Goal: Task Accomplishment & Management: Manage account settings

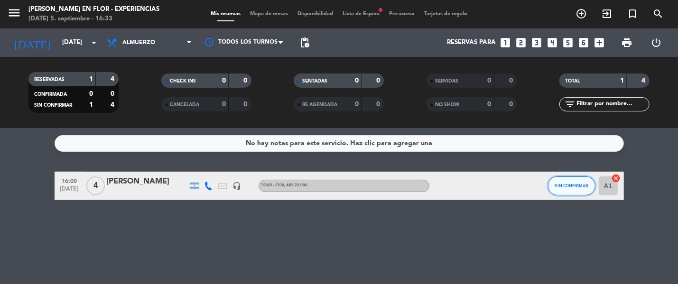
click at [561, 187] on span "SIN CONFIRMAR" at bounding box center [572, 185] width 34 height 5
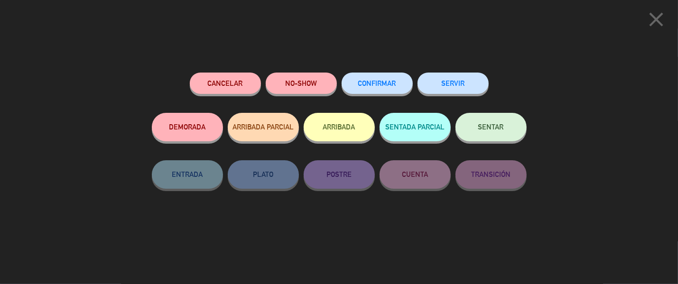
click at [337, 125] on button "ARRIBADA" at bounding box center [339, 127] width 71 height 28
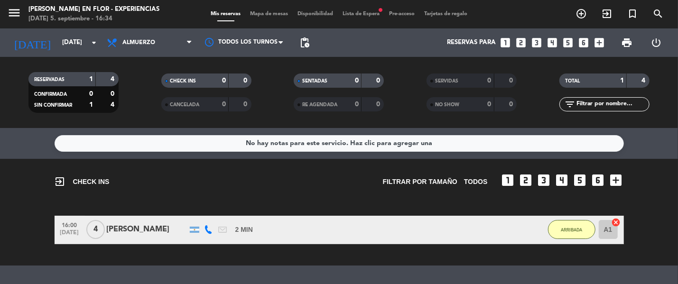
click at [374, 12] on span "Lista de Espera fiber_manual_record" at bounding box center [361, 13] width 47 height 5
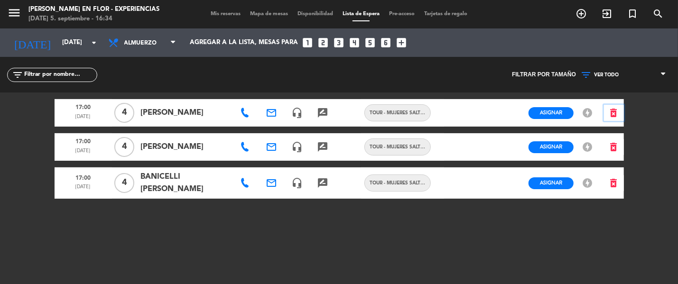
click at [613, 112] on icon "delete_forever" at bounding box center [613, 112] width 11 height 11
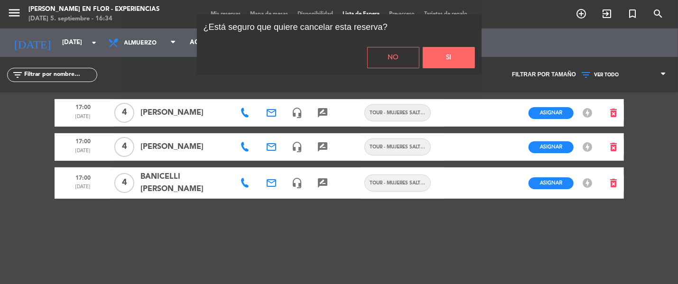
click at [451, 53] on button "Si" at bounding box center [449, 57] width 52 height 21
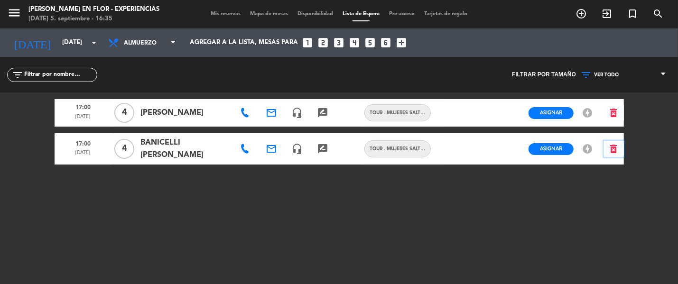
click at [611, 146] on icon "delete_forever" at bounding box center [613, 148] width 11 height 11
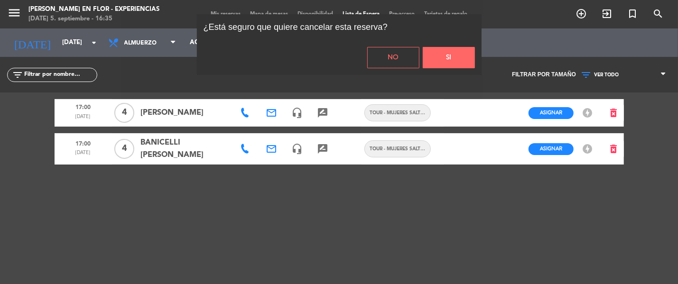
drag, startPoint x: 464, startPoint y: 57, endPoint x: 498, endPoint y: 82, distance: 42.2
click at [464, 56] on button "Si" at bounding box center [449, 57] width 52 height 21
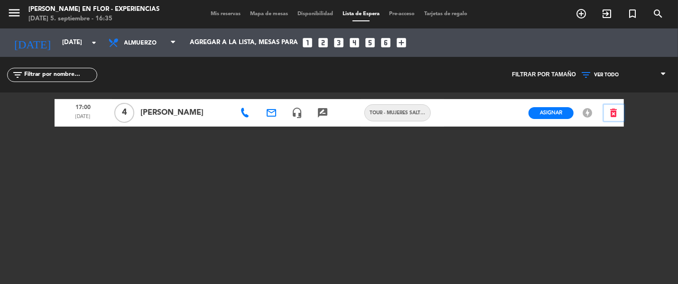
click at [612, 112] on icon "delete_forever" at bounding box center [613, 112] width 11 height 11
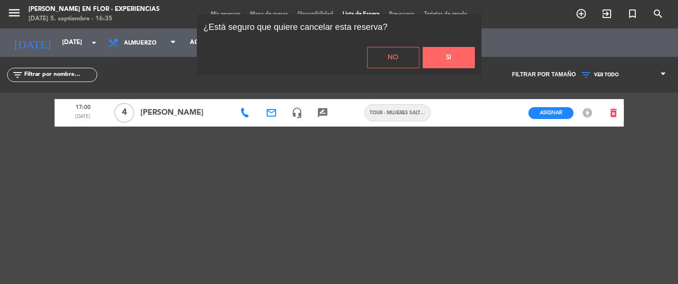
click at [614, 115] on div "¿Está seguro que quiere cancelar esta reserva? No Si" at bounding box center [339, 156] width 678 height 284
click at [460, 60] on button "Si" at bounding box center [449, 57] width 52 height 21
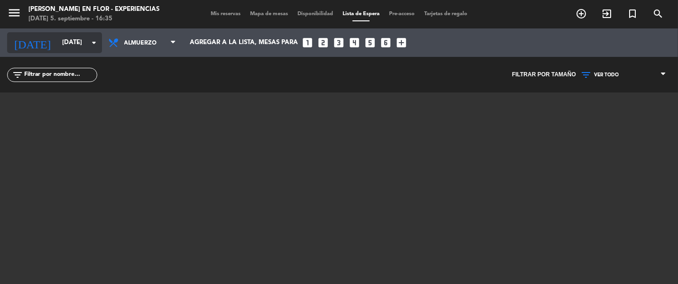
click at [94, 42] on icon "arrow_drop_down" at bounding box center [93, 42] width 11 height 11
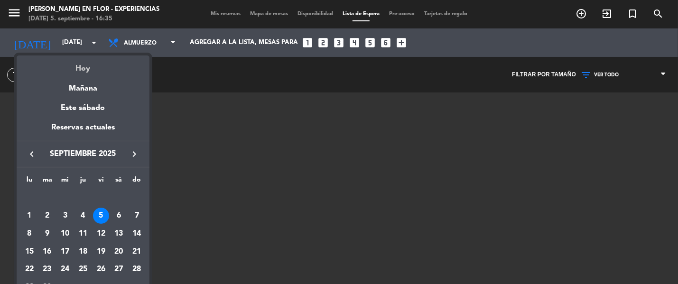
click at [83, 67] on div "Hoy" at bounding box center [83, 65] width 133 height 19
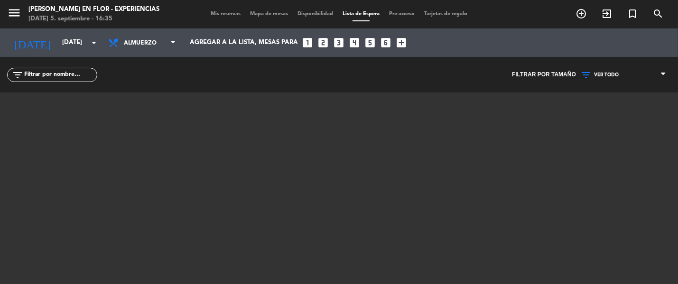
click at [215, 11] on span "Mis reservas" at bounding box center [225, 13] width 39 height 5
